Goal: Task Accomplishment & Management: Manage account settings

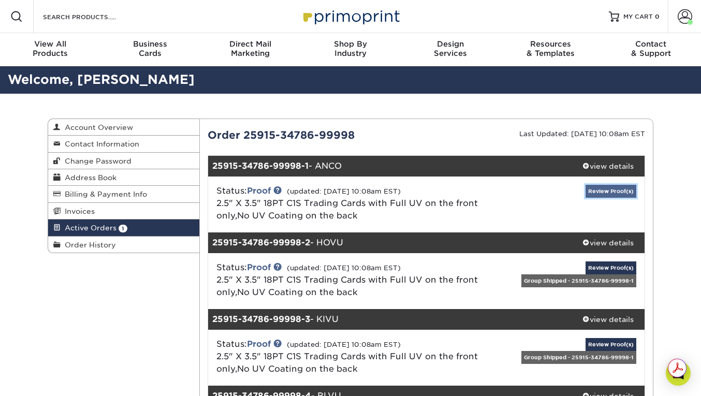
click at [597, 188] on link "Review Proof(s)" at bounding box center [610, 191] width 51 height 13
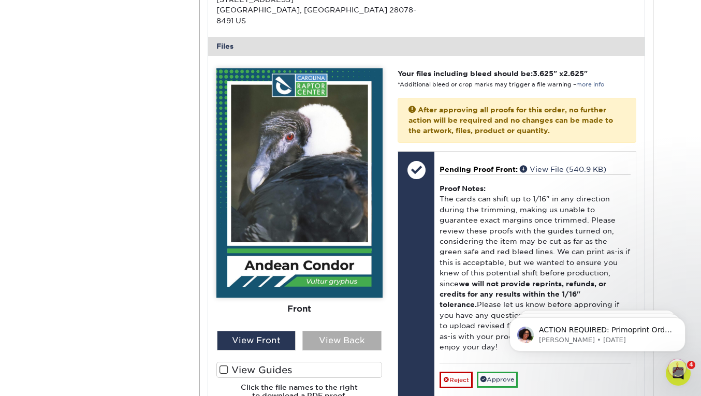
click at [333, 331] on div "View Back" at bounding box center [341, 341] width 79 height 20
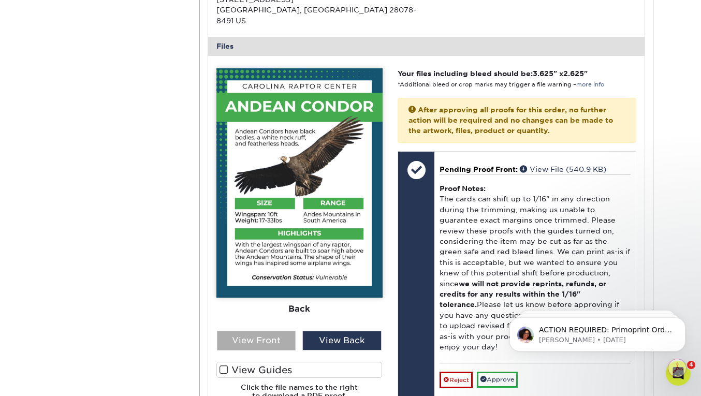
click at [278, 331] on div "View Front" at bounding box center [256, 341] width 79 height 20
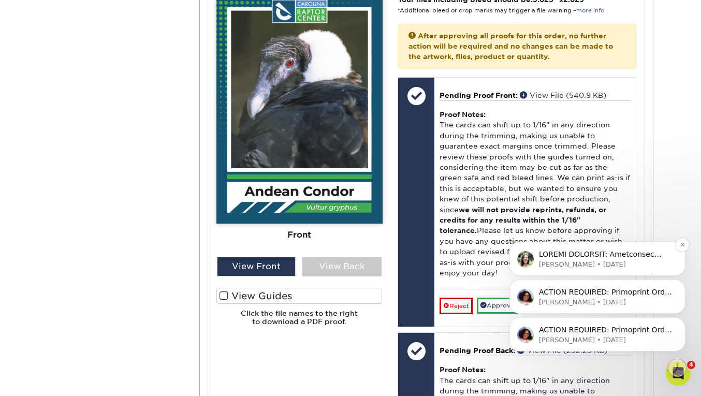
scroll to position [488, 0]
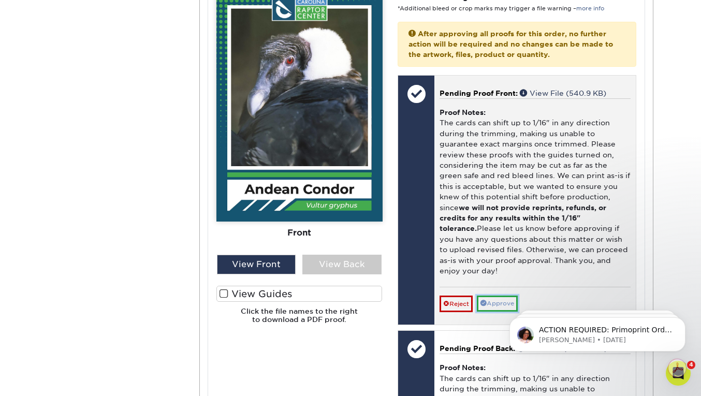
click at [499, 295] on link "Approve" at bounding box center [497, 303] width 41 height 16
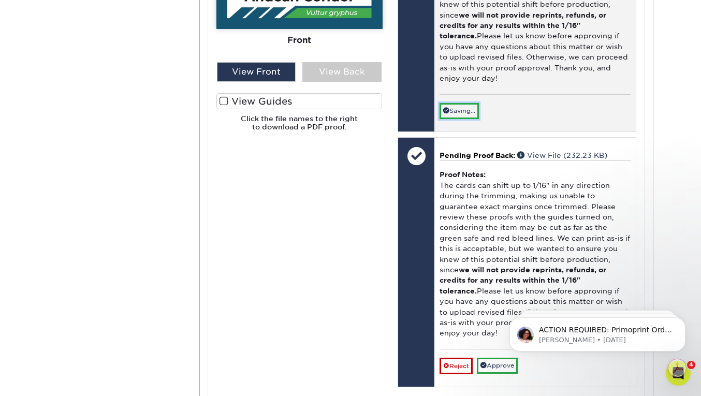
scroll to position [683, 0]
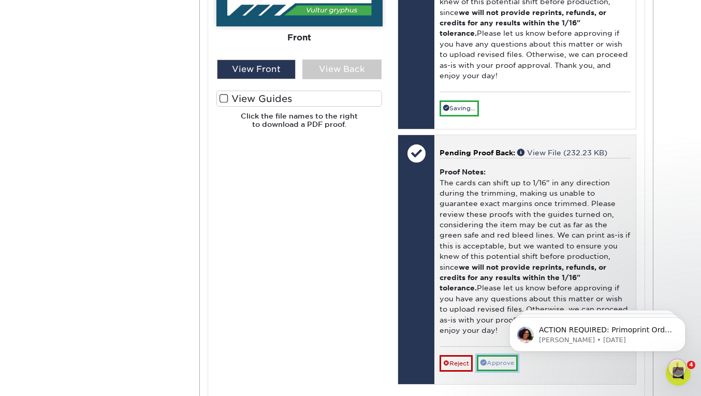
click at [494, 326] on div "Pending Proof Back: View File (232.23 KB) Proof Notes: The cards can shift up t…" at bounding box center [534, 259] width 201 height 249
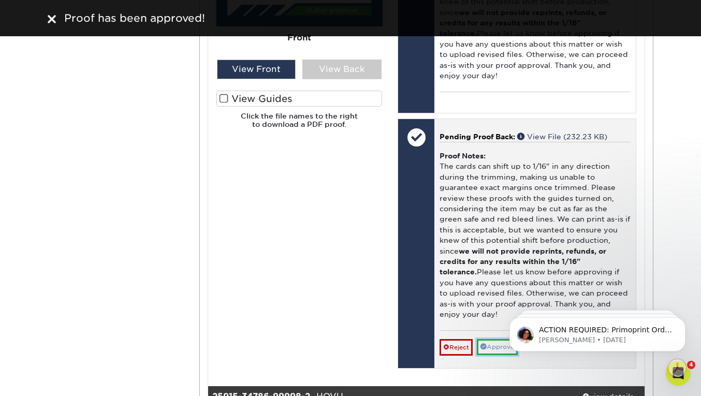
click at [495, 339] on link "Approve" at bounding box center [497, 347] width 41 height 16
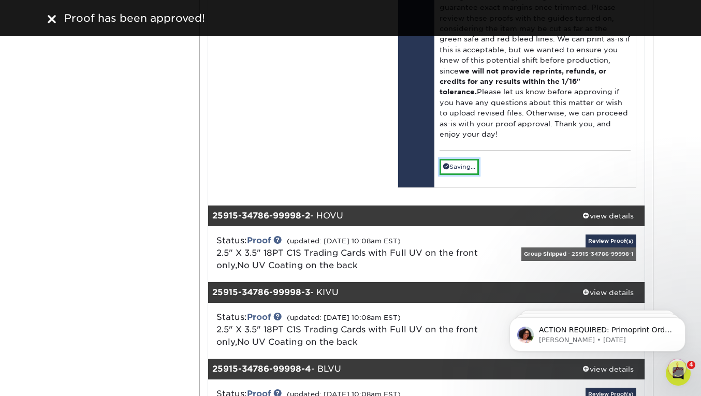
scroll to position [864, 0]
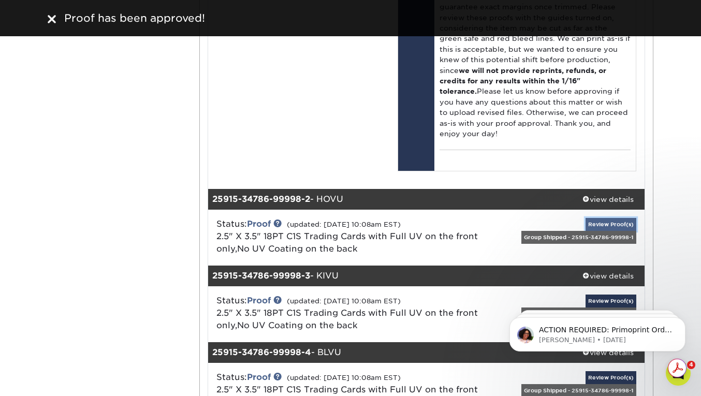
click at [617, 218] on link "Review Proof(s)" at bounding box center [610, 224] width 51 height 13
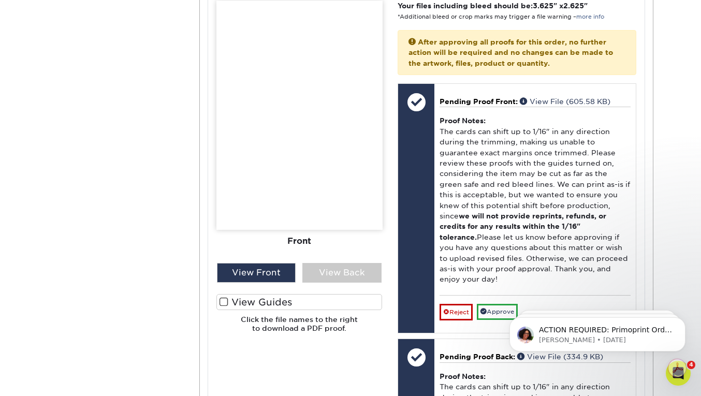
scroll to position [1338, 0]
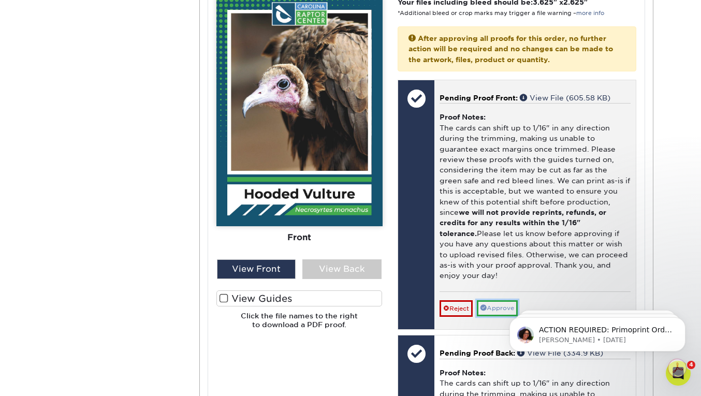
click at [507, 300] on link "Approve" at bounding box center [497, 308] width 41 height 16
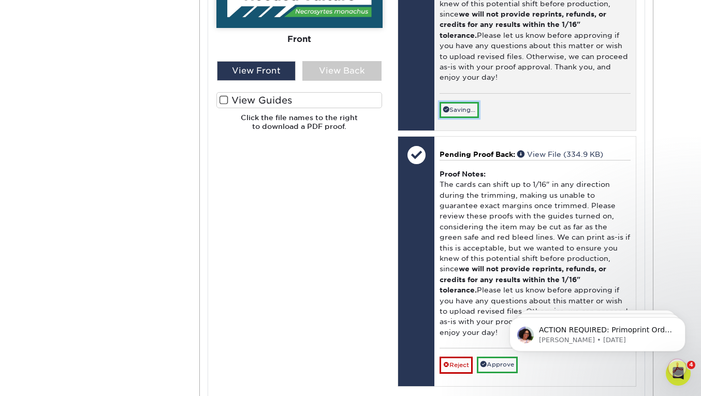
scroll to position [1538, 0]
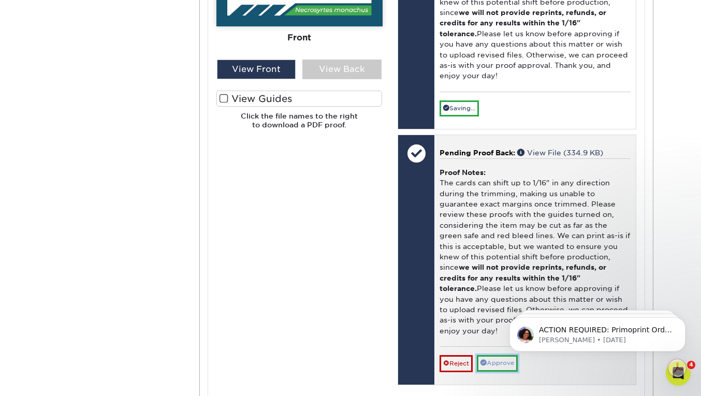
click at [493, 355] on link "Approve" at bounding box center [497, 363] width 41 height 16
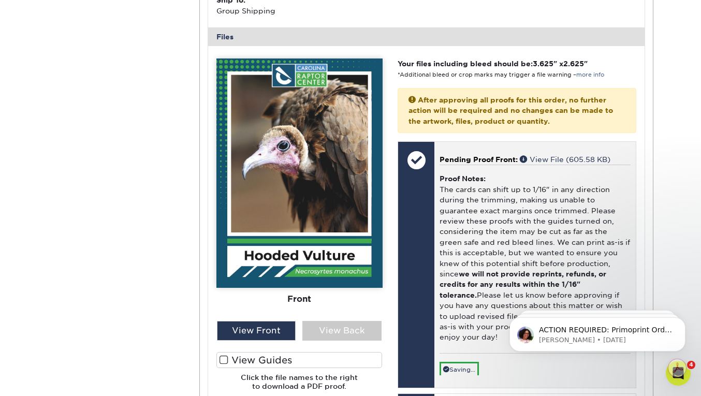
scroll to position [1272, 0]
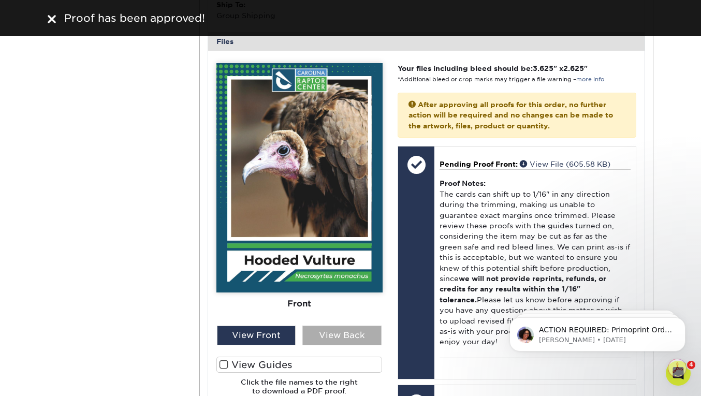
click at [354, 325] on div "View Back" at bounding box center [341, 335] width 79 height 20
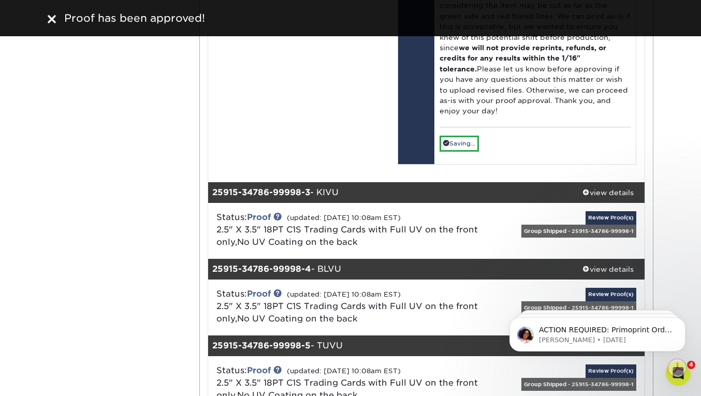
scroll to position [1753, 0]
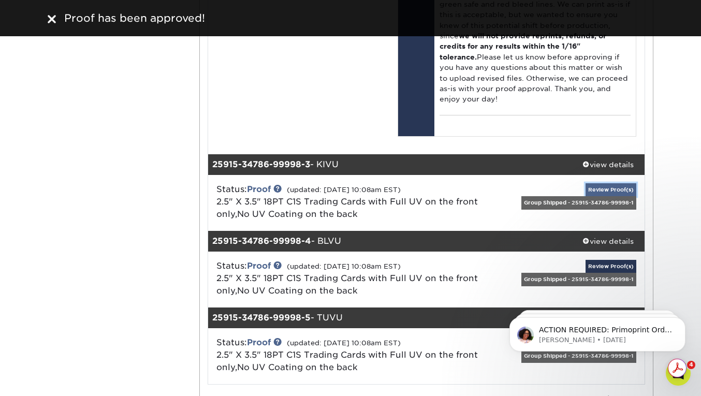
click at [607, 183] on link "Review Proof(s)" at bounding box center [610, 189] width 51 height 13
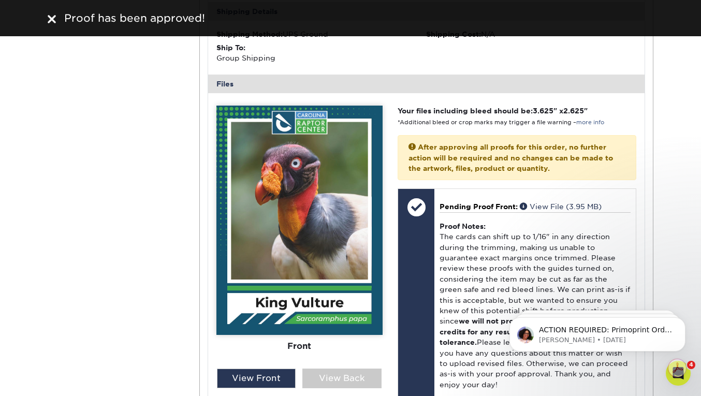
scroll to position [2100, 0]
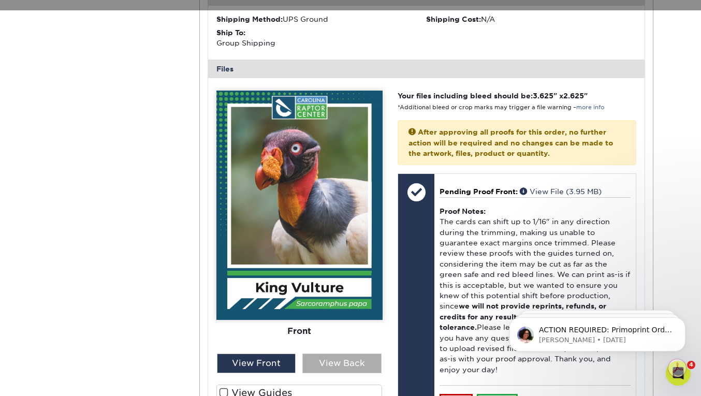
click at [319, 353] on div "View Back" at bounding box center [341, 363] width 79 height 20
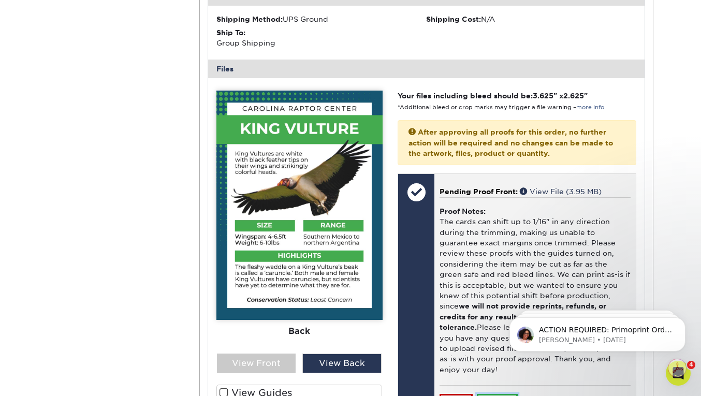
click at [493, 394] on link "Approve" at bounding box center [497, 402] width 41 height 16
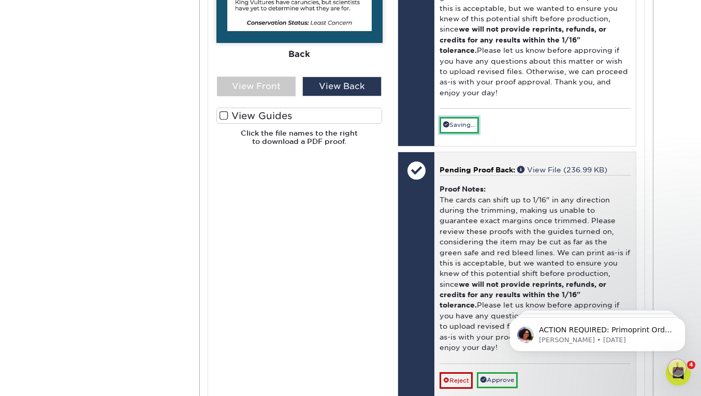
scroll to position [2381, 0]
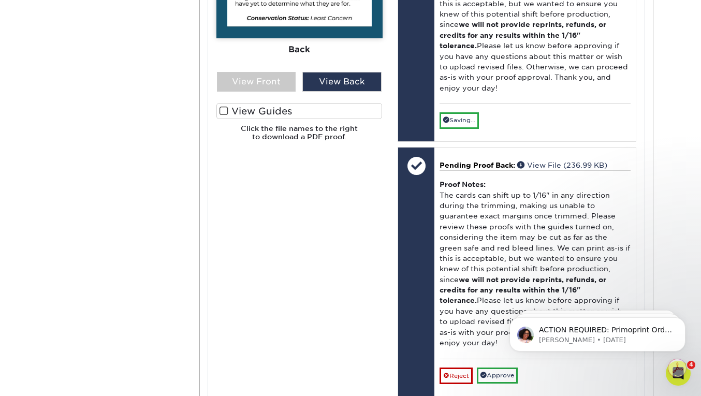
click at [496, 300] on html "ACTION REQUIRED: Primoprint Order 25915-34786-99998 Good morning [PERSON_NAME],…" at bounding box center [597, 331] width 207 height 72
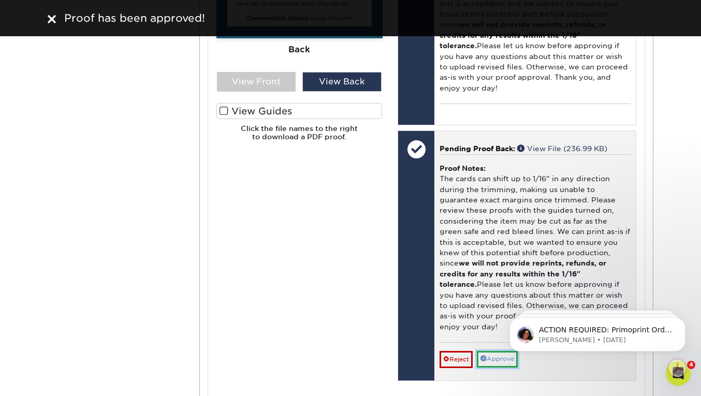
click at [499, 351] on link "Approve" at bounding box center [497, 359] width 41 height 16
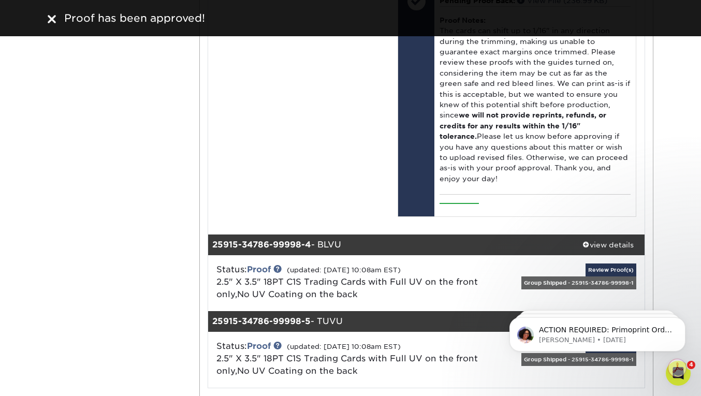
scroll to position [2535, 0]
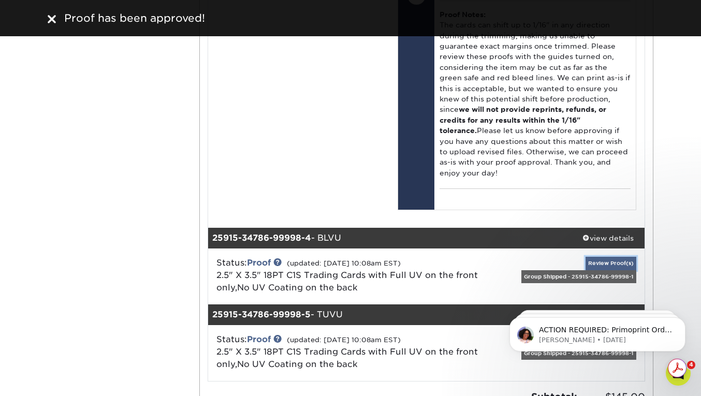
click at [623, 257] on link "Review Proof(s)" at bounding box center [610, 263] width 51 height 13
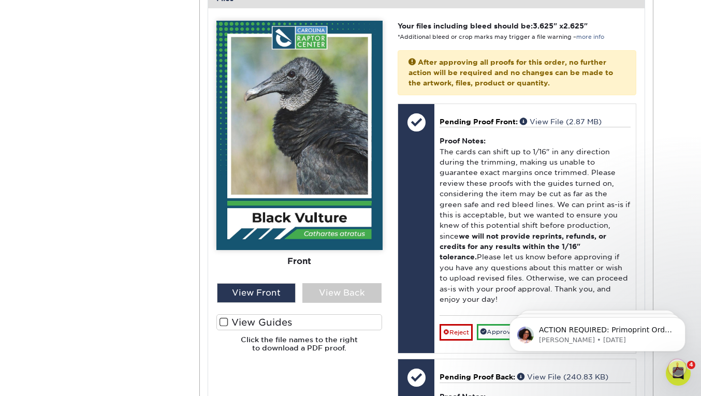
scroll to position [3104, 0]
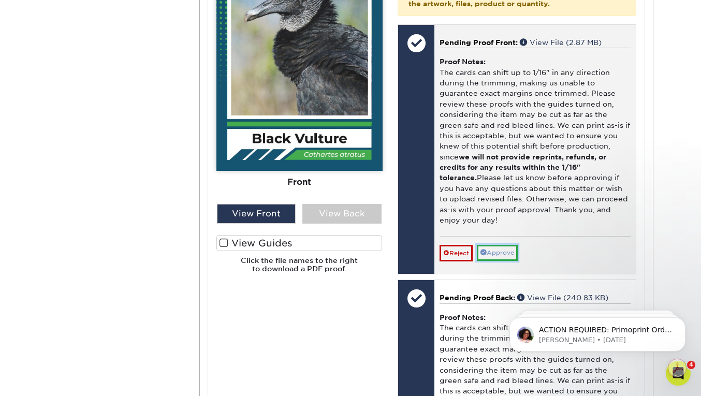
click at [499, 245] on link "Approve" at bounding box center [497, 253] width 41 height 16
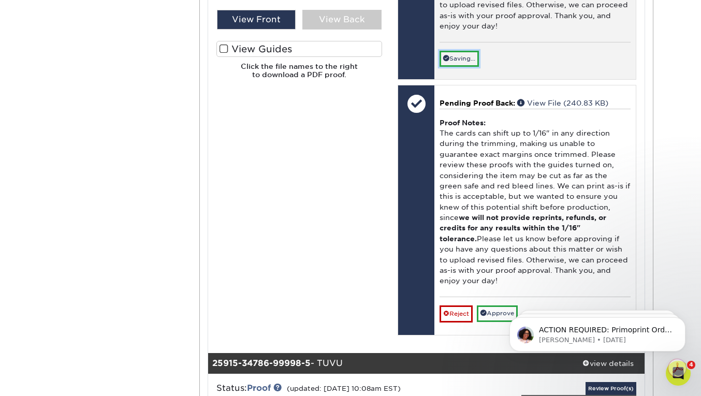
scroll to position [3322, 0]
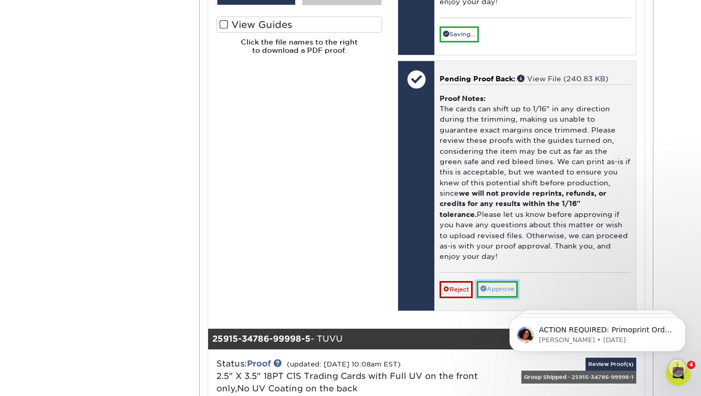
click at [504, 281] on link "Approve" at bounding box center [497, 289] width 41 height 16
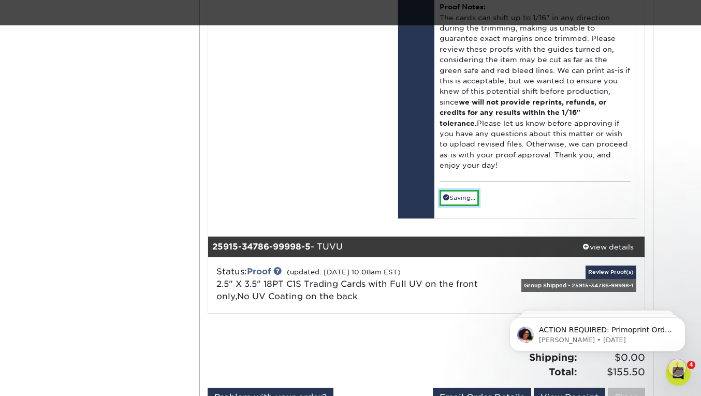
scroll to position [3400, 0]
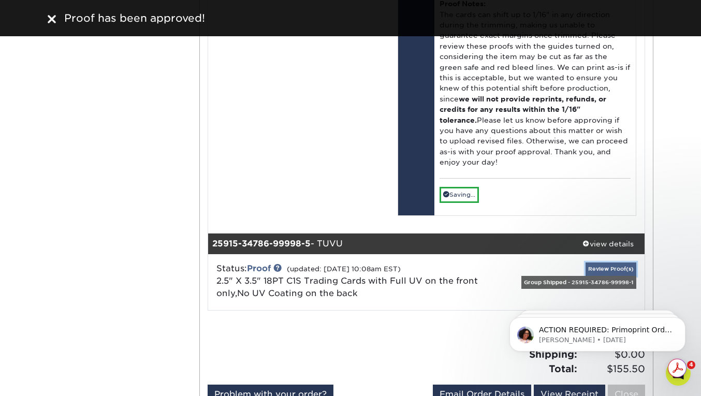
click at [618, 262] on link "Review Proof(s)" at bounding box center [610, 268] width 51 height 13
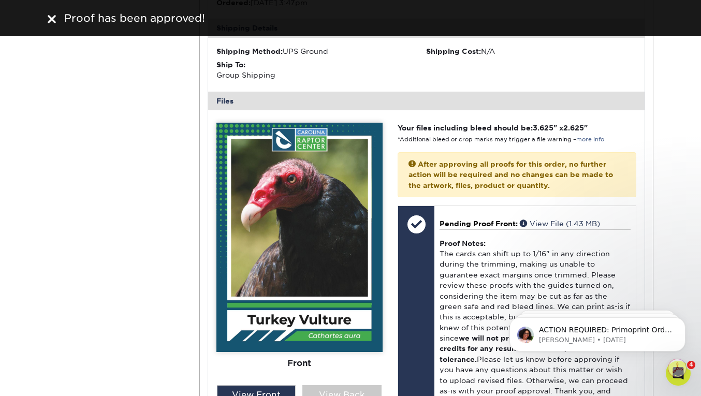
scroll to position [3789, 0]
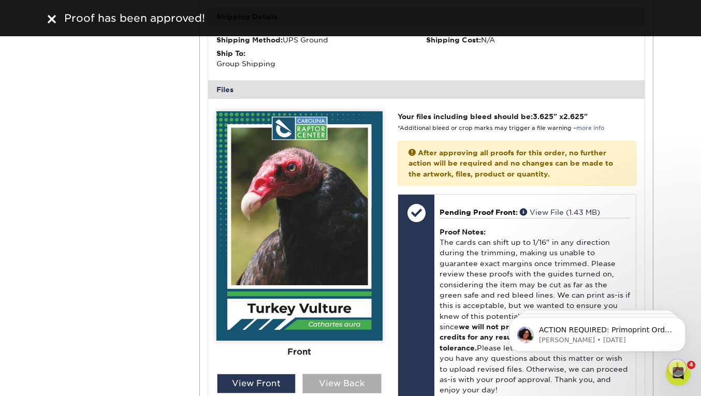
click at [348, 374] on div "View Back" at bounding box center [341, 384] width 79 height 20
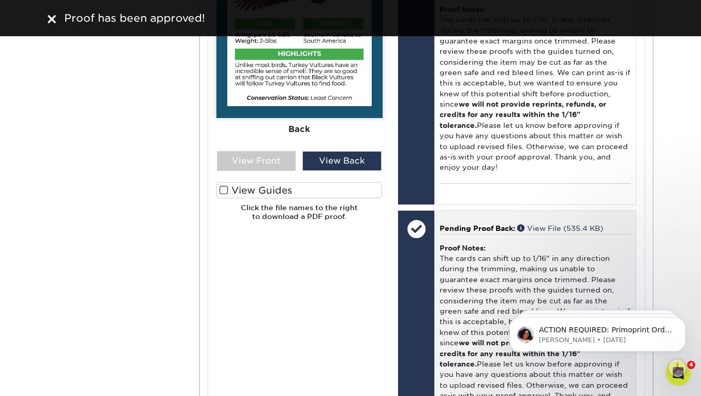
scroll to position [4019, 0]
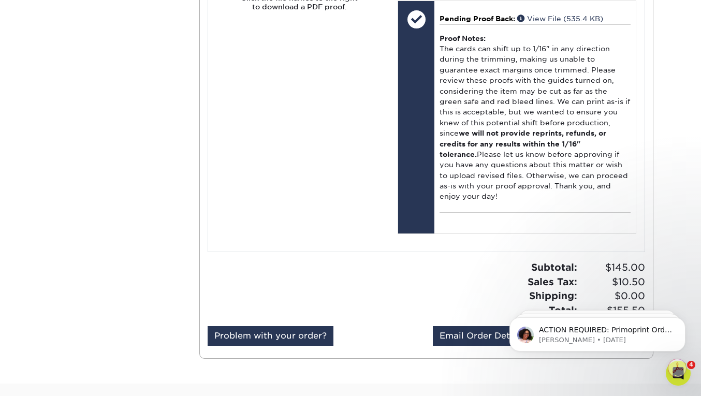
scroll to position [4296, 0]
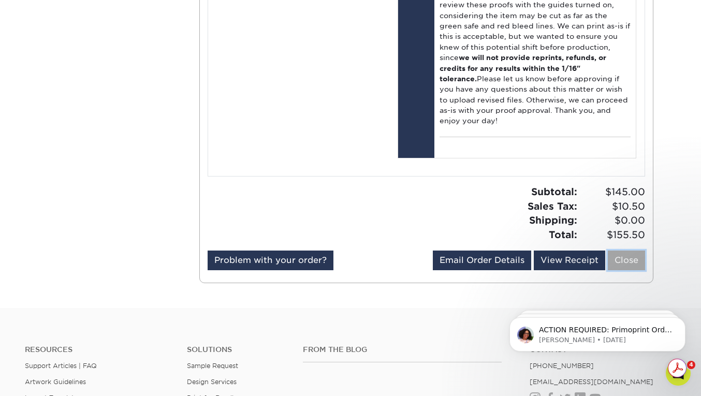
click at [631, 250] on link "Close" at bounding box center [625, 260] width 37 height 20
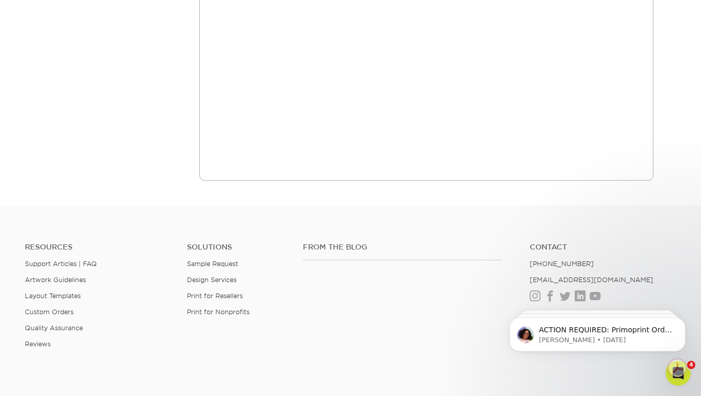
scroll to position [0, 0]
